Goal: Information Seeking & Learning: Learn about a topic

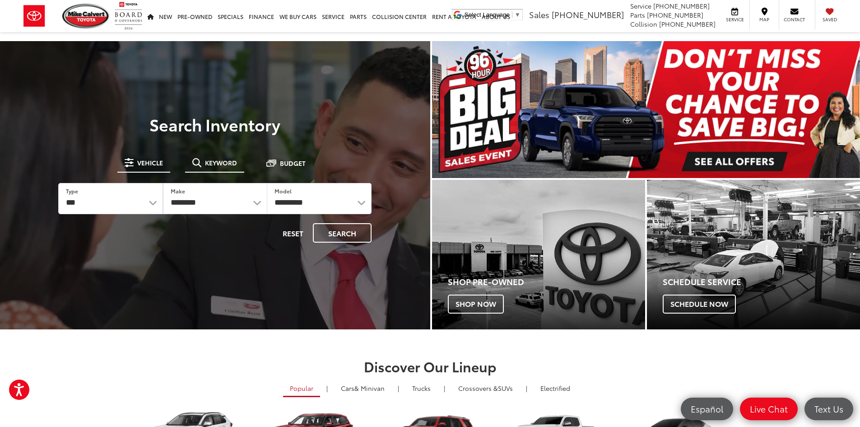
drag, startPoint x: 219, startPoint y: 166, endPoint x: 219, endPoint y: 178, distance: 12.6
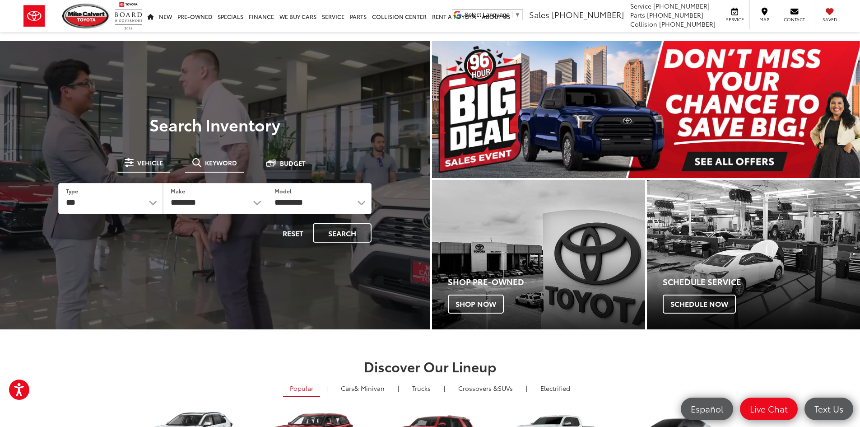
click at [219, 166] on span "Keyword" at bounding box center [221, 162] width 32 height 6
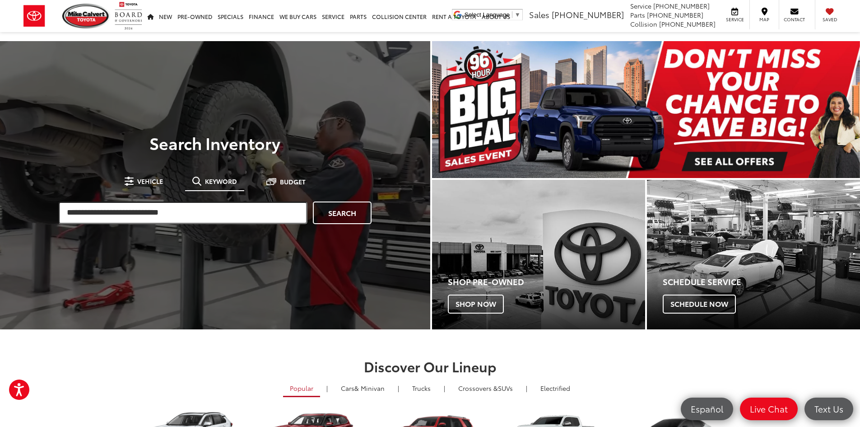
click at [214, 219] on input "search" at bounding box center [182, 212] width 249 height 23
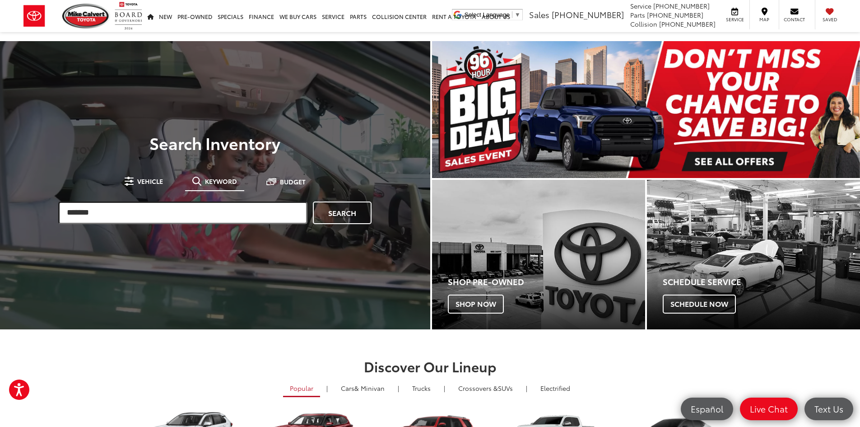
type input "*******"
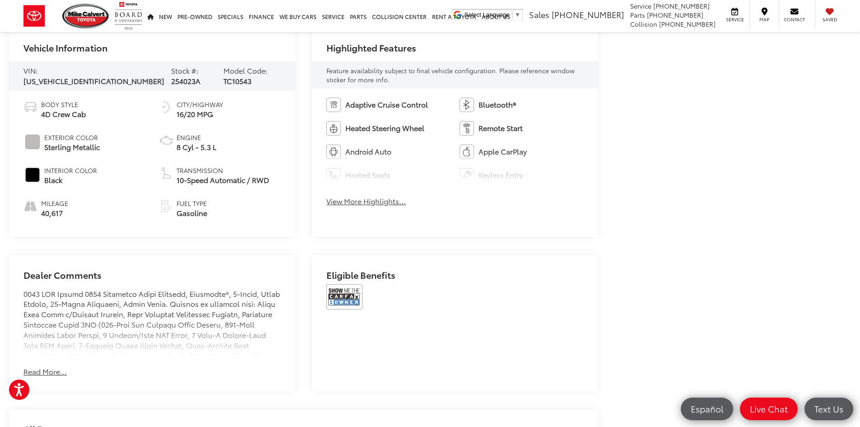
scroll to position [496, 0]
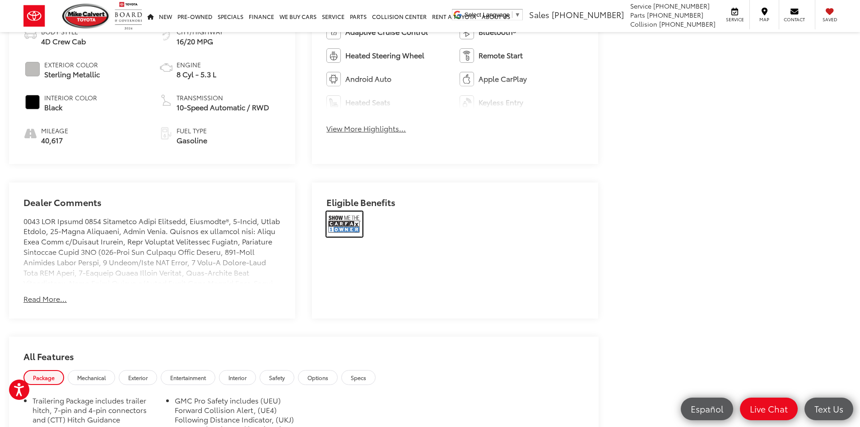
click at [353, 230] on img at bounding box center [344, 223] width 36 height 25
